Goal: Information Seeking & Learning: Learn about a topic

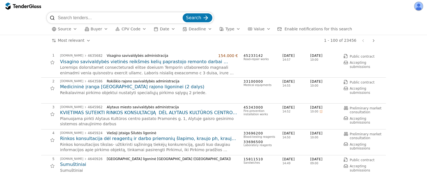
click at [102, 17] on input "search" at bounding box center [120, 17] width 124 height 11
type input "dozimetras"
click at [203, 19] on div "submit" at bounding box center [206, 18] width 22 height 22
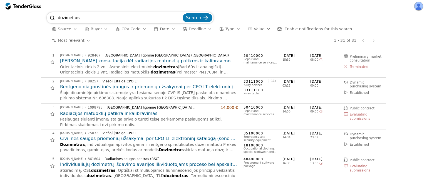
click at [295, 28] on span "Enable notifications for this search" at bounding box center [319, 29] width 68 height 4
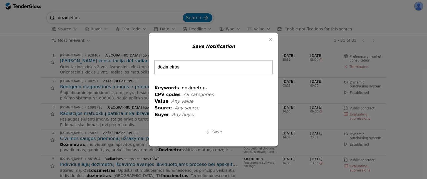
click at [189, 71] on input "dozimetras" at bounding box center [214, 67] width 118 height 14
drag, startPoint x: 189, startPoint y: 71, endPoint x: 152, endPoint y: 61, distance: 37.8
click at [152, 61] on div "Save Notification dozimetras Keywords dozimetras CPV codes All categories Value…" at bounding box center [213, 90] width 129 height 114
click at [200, 71] on input "dozimetras" at bounding box center [214, 67] width 118 height 14
click at [215, 130] on span "Save" at bounding box center [216, 132] width 9 height 4
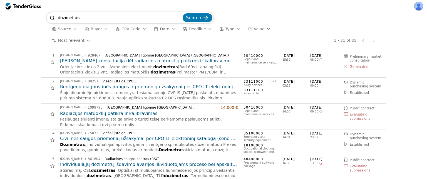
click at [61, 31] on span "Source" at bounding box center [64, 29] width 13 height 4
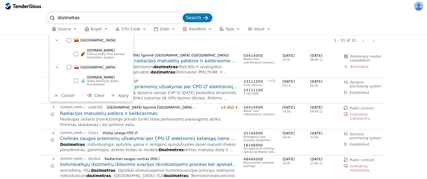
click at [72, 67] on div "[GEOGRAPHIC_DATA]" at bounding box center [97, 67] width 66 height 9
click at [125, 97] on span "Apply" at bounding box center [123, 95] width 11 height 4
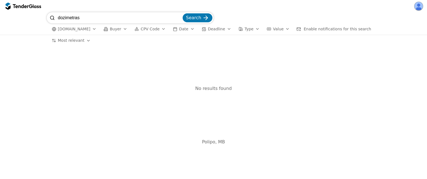
drag, startPoint x: 83, startPoint y: 19, endPoint x: 0, endPoint y: 14, distance: 83.1
click at [0, 14] on div "dozimetras Search [DOMAIN_NAME] Buyer CPV Code Date Deadline Type Value Enable …" at bounding box center [213, 23] width 427 height 23
click at [183, 13] on button "Search" at bounding box center [198, 17] width 30 height 9
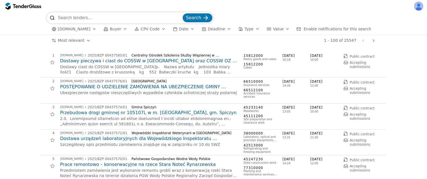
click at [80, 29] on span "[DOMAIN_NAME]" at bounding box center [74, 29] width 33 height 5
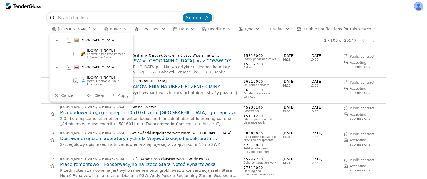
click at [69, 39] on div at bounding box center [69, 40] width 4 height 4
click at [67, 69] on div at bounding box center [69, 67] width 4 height 4
click at [122, 96] on span "Apply" at bounding box center [123, 95] width 11 height 4
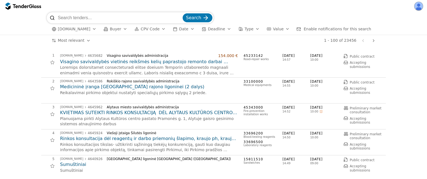
click at [108, 60] on h2 "Visagino savivaldybės vietinės reikšmės kelių paprastojo remonto darbai (supapr…" at bounding box center [149, 62] width 178 height 6
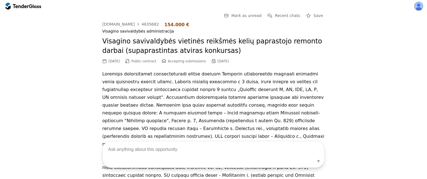
click at [26, 6] on div at bounding box center [21, 6] width 16 height 4
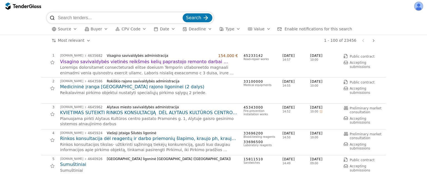
click at [118, 17] on input "search" at bounding box center [120, 17] width 124 height 11
type input "dozimetras"
click at [183, 13] on button "Search" at bounding box center [198, 17] width 30 height 9
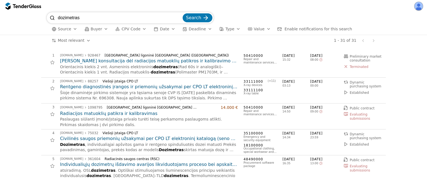
click at [119, 64] on h2 "[PERSON_NAME] konsultacija dėl radiacijos matuoklių patikros ir kalibravimo pas…" at bounding box center [149, 61] width 178 height 6
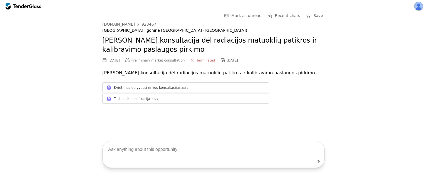
click at [25, 10] on div at bounding box center [24, 6] width 36 height 9
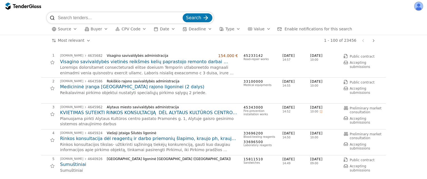
click at [100, 14] on input "search" at bounding box center [120, 17] width 124 height 11
type input "dozimetras"
click at [183, 13] on button "Search" at bounding box center [198, 17] width 30 height 9
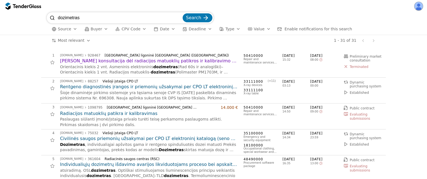
click at [125, 136] on h2 "Civilinės saugos priemonių užsakymai per CPO LT elektroninį katalogą (seno CVP …" at bounding box center [149, 138] width 178 height 6
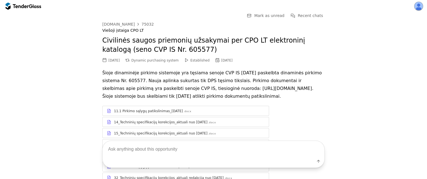
scroll to position [32, 0]
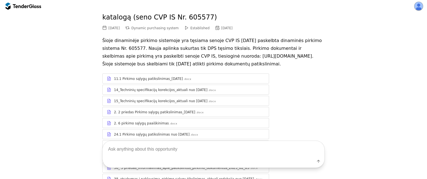
click at [142, 81] on div "11.1 Pirkimo sąlygų patikslinimas_[DATE]" at bounding box center [148, 78] width 69 height 4
click at [146, 81] on div "11.1 Pirkimo sąlygų patikslinimas_[DATE]" at bounding box center [148, 78] width 69 height 4
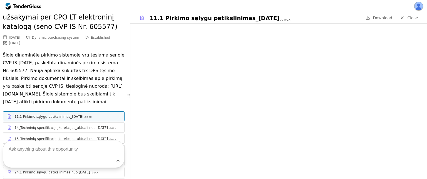
scroll to position [58, 0]
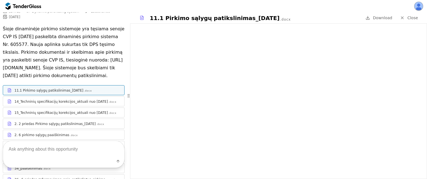
click at [83, 104] on div "14_Techninių specifikacijų korekcijos_aktuali nuo [DATE]" at bounding box center [60, 101] width 93 height 4
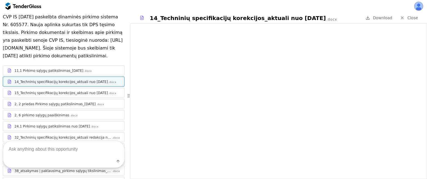
scroll to position [82, 0]
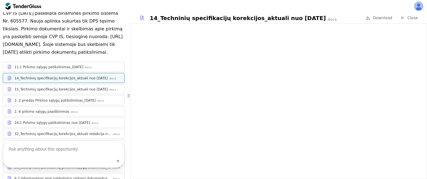
click at [73, 91] on div "15_Techninių specifikacijų korekcijos_aktuali nuo [DATE]" at bounding box center [60, 89] width 93 height 4
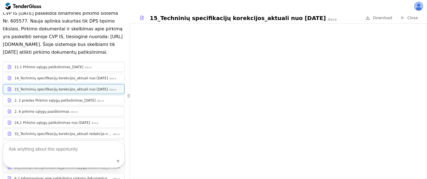
click at [62, 153] on textarea at bounding box center [63, 149] width 121 height 16
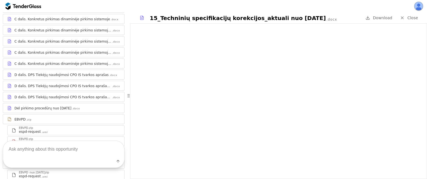
scroll to position [541, 0]
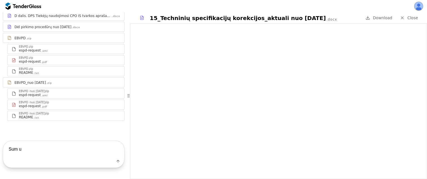
type textarea "Sum up"
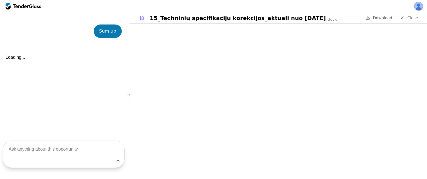
scroll to position [657, 0]
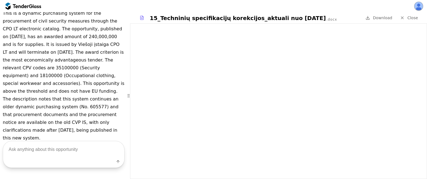
scroll to position [695, 0]
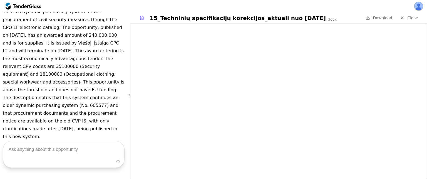
click at [35, 150] on textarea at bounding box center [63, 149] width 121 height 16
type textarea "Kaip laimeti?"
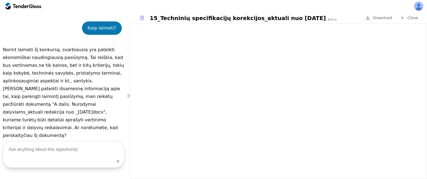
scroll to position [833, 0]
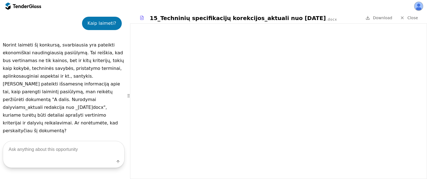
click at [31, 152] on textarea at bounding box center [63, 149] width 121 height 16
type textarea "technical specifications?"
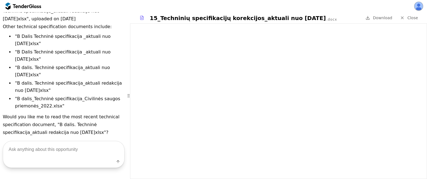
scroll to position [1015, 0]
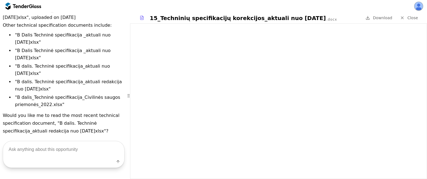
click at [43, 152] on textarea at bounding box center [63, 149] width 121 height 16
type textarea "yes"
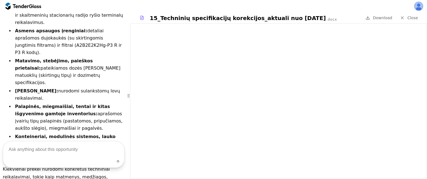
scroll to position [1361, 0]
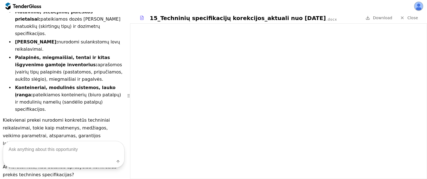
click at [10, 5] on div at bounding box center [8, 7] width 5 height 8
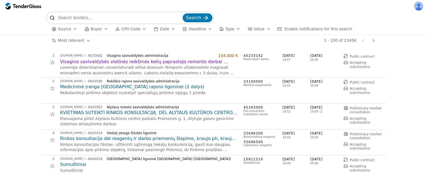
click at [100, 28] on span "Buyer" at bounding box center [96, 29] width 11 height 4
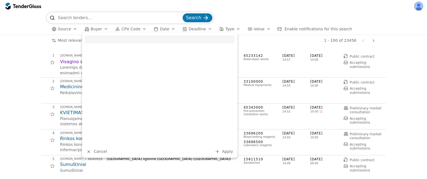
click at [108, 40] on input "search" at bounding box center [160, 39] width 150 height 8
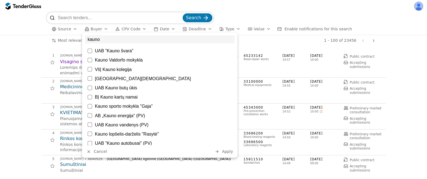
type input "kauno"
click at [90, 50] on div at bounding box center [90, 51] width 4 height 4
click at [197, 150] on button "Clear" at bounding box center [200, 151] width 21 height 7
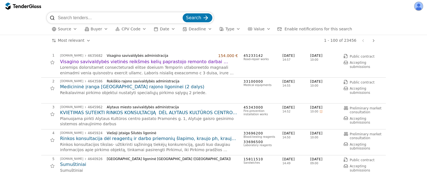
click at [76, 18] on input "search" at bounding box center [120, 17] width 124 height 11
type input "dozimetras"
click at [183, 13] on button "Search" at bounding box center [198, 17] width 30 height 9
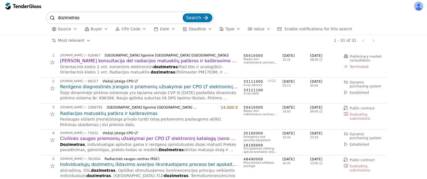
click at [52, 64] on div at bounding box center [52, 62] width 13 height 13
click at [52, 62] on div at bounding box center [52, 62] width 13 height 13
click at [421, 7] on button "button" at bounding box center [418, 6] width 9 height 9
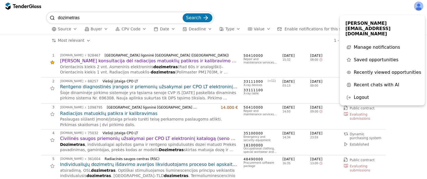
click at [365, 57] on span "Saved opportunities" at bounding box center [376, 59] width 45 height 5
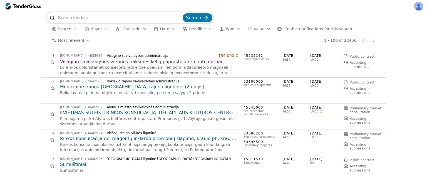
click at [230, 29] on span "Type" at bounding box center [229, 29] width 9 height 4
